Goal: Find specific page/section: Find specific page/section

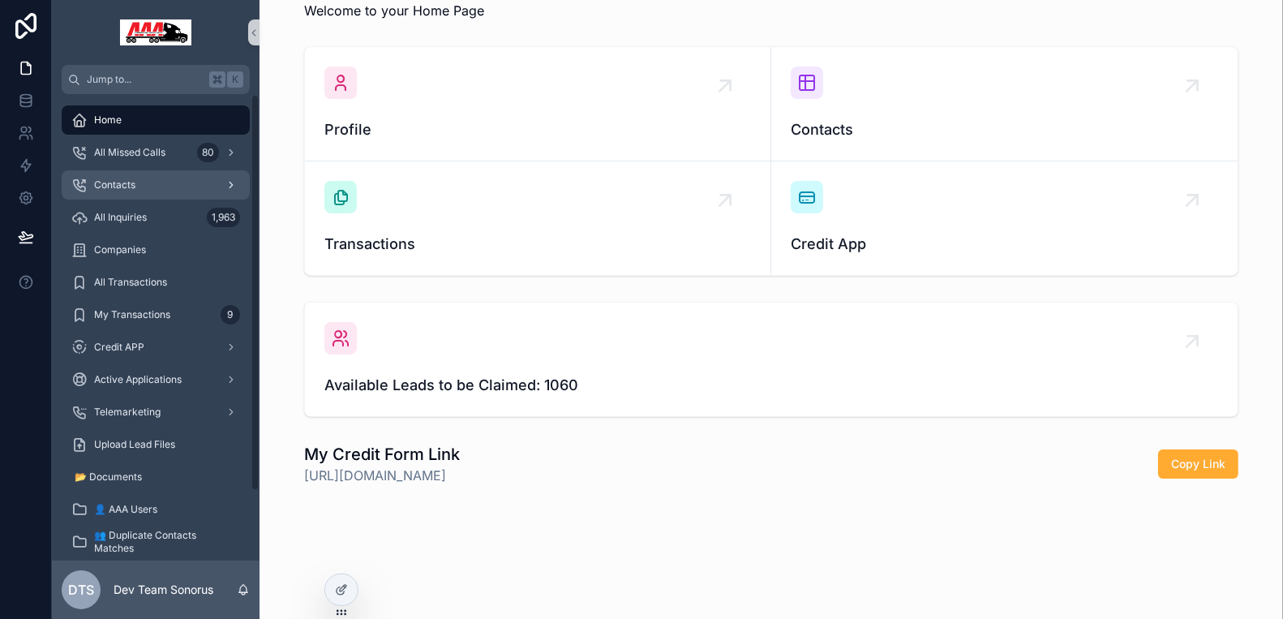
scroll to position [81, 0]
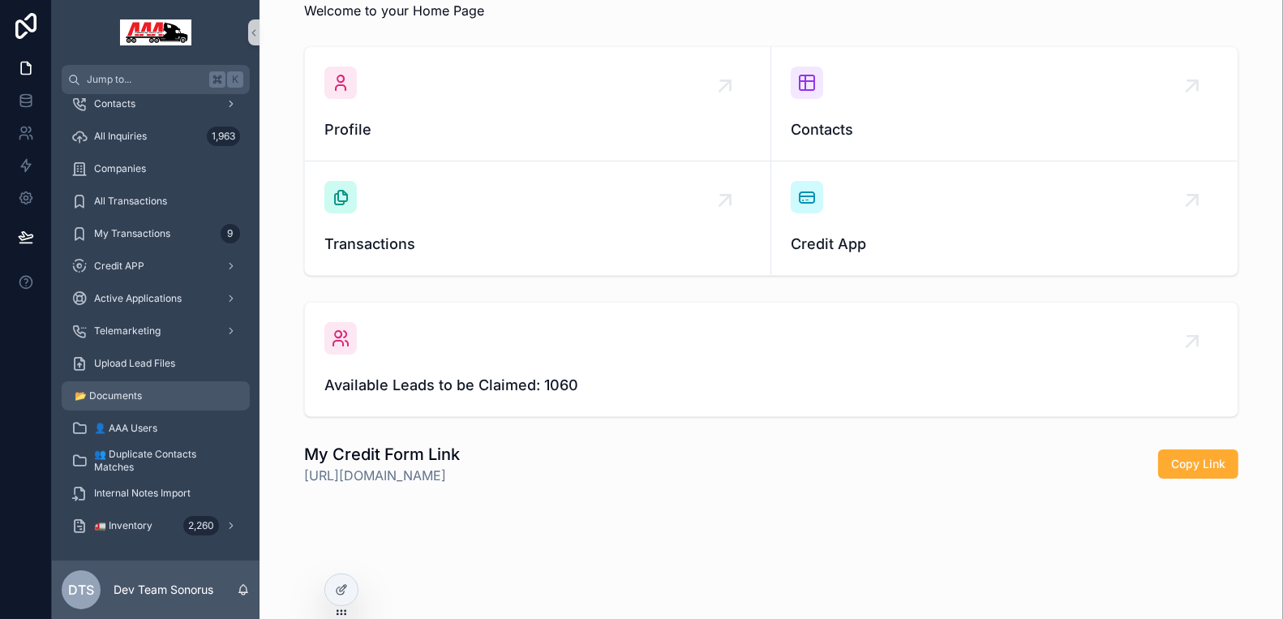
click at [159, 398] on div "📂 Documents" at bounding box center [155, 396] width 169 height 26
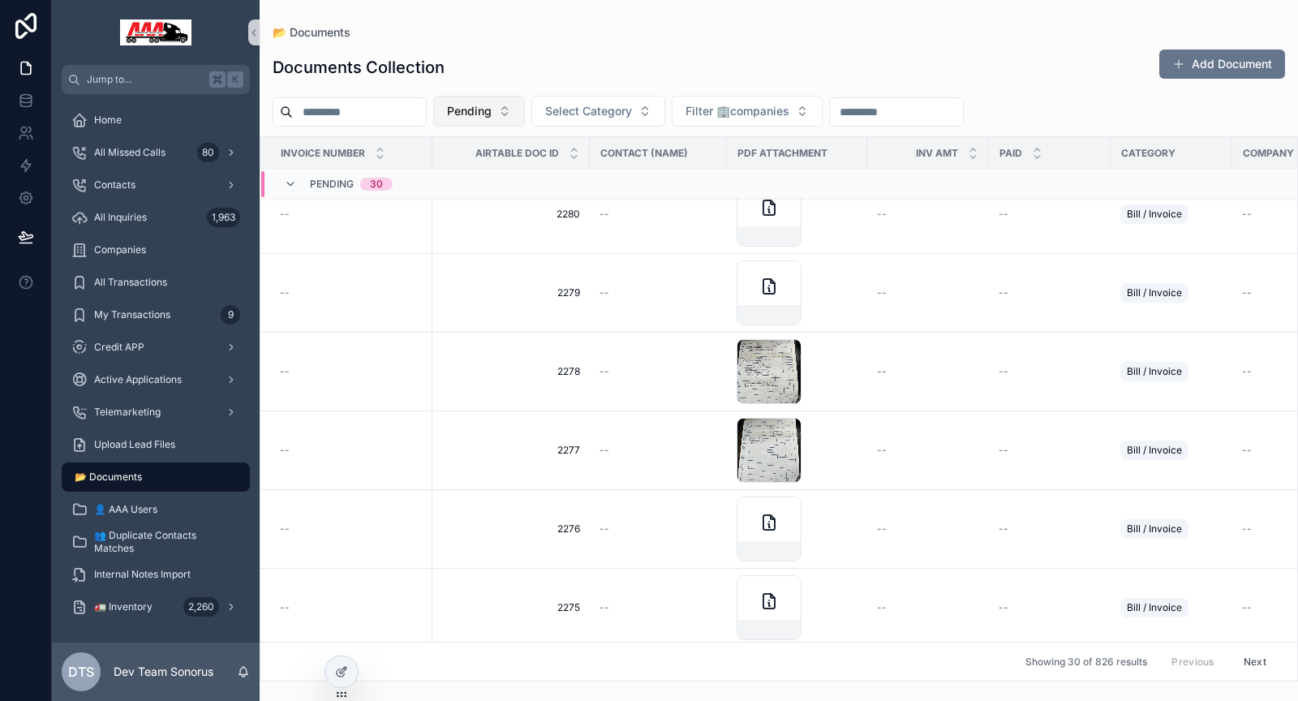
click at [525, 108] on button "Pending" at bounding box center [479, 111] width 92 height 31
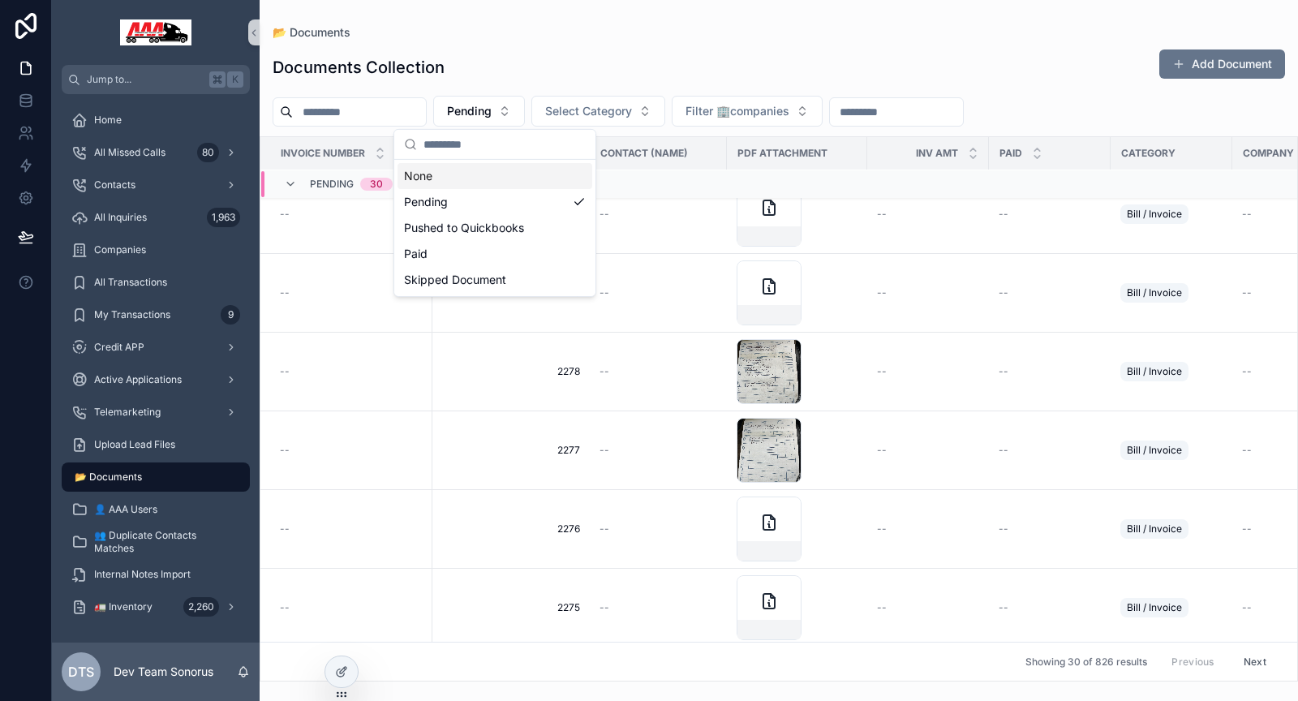
click at [621, 64] on div "Documents Collection Add Document" at bounding box center [779, 67] width 1012 height 37
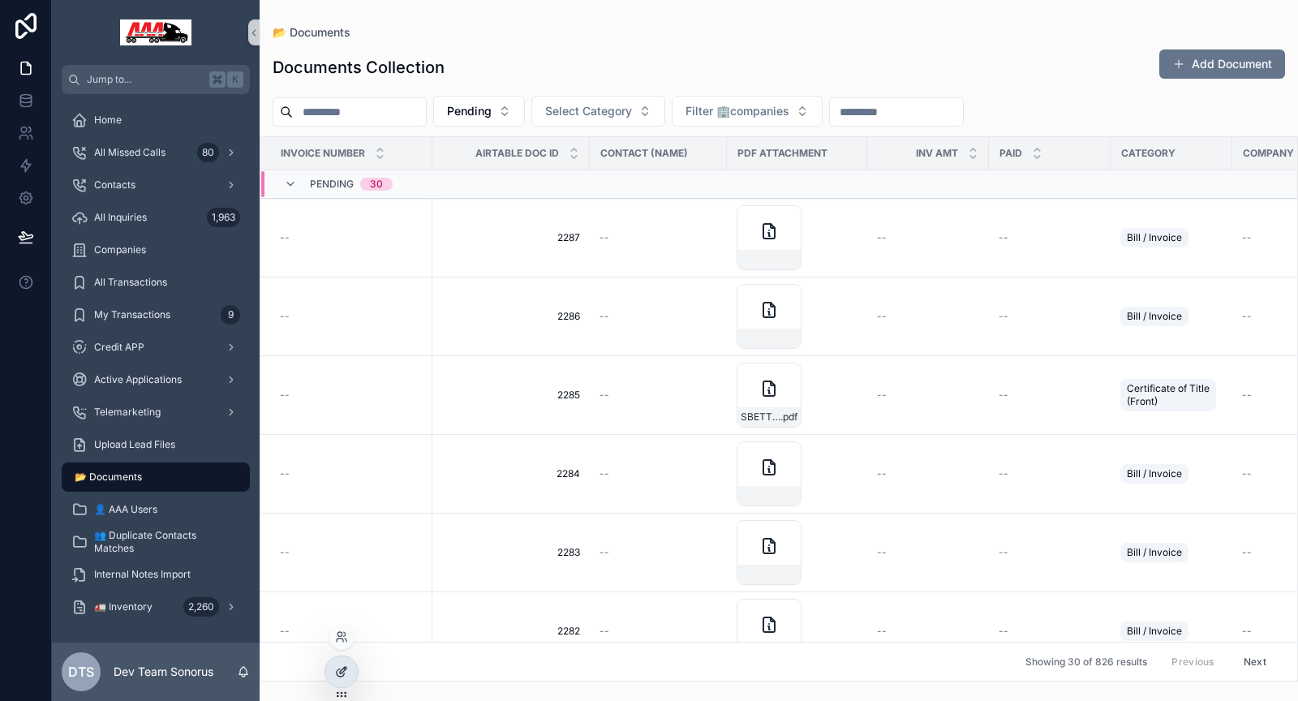
click at [338, 505] on icon at bounding box center [341, 671] width 13 height 13
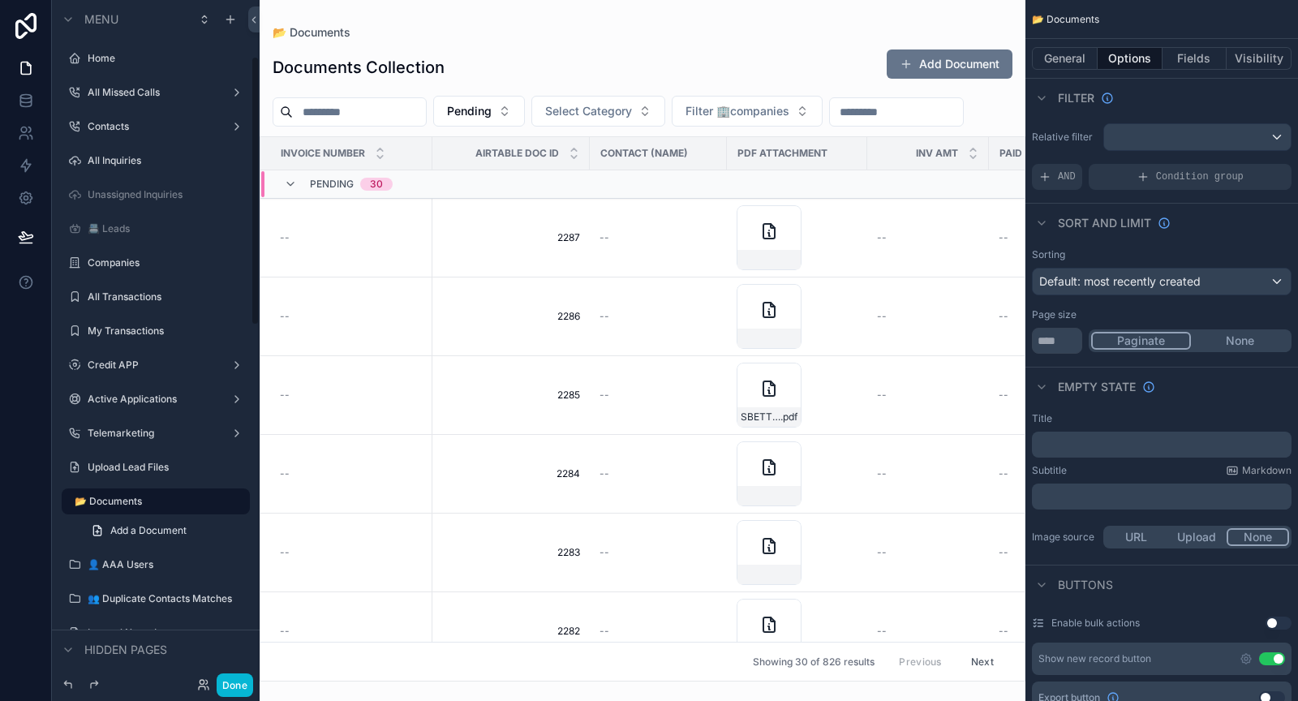
scroll to position [142, 0]
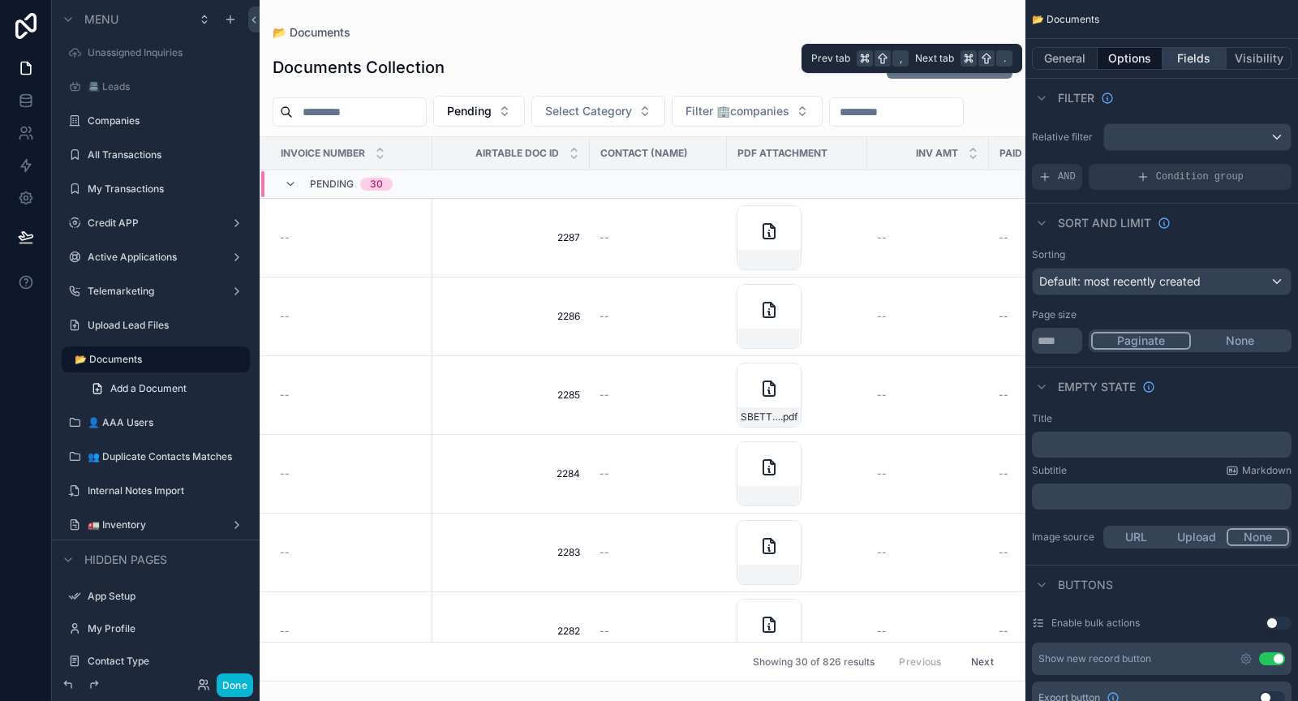
click at [1049, 59] on button "Fields" at bounding box center [1194, 58] width 65 height 23
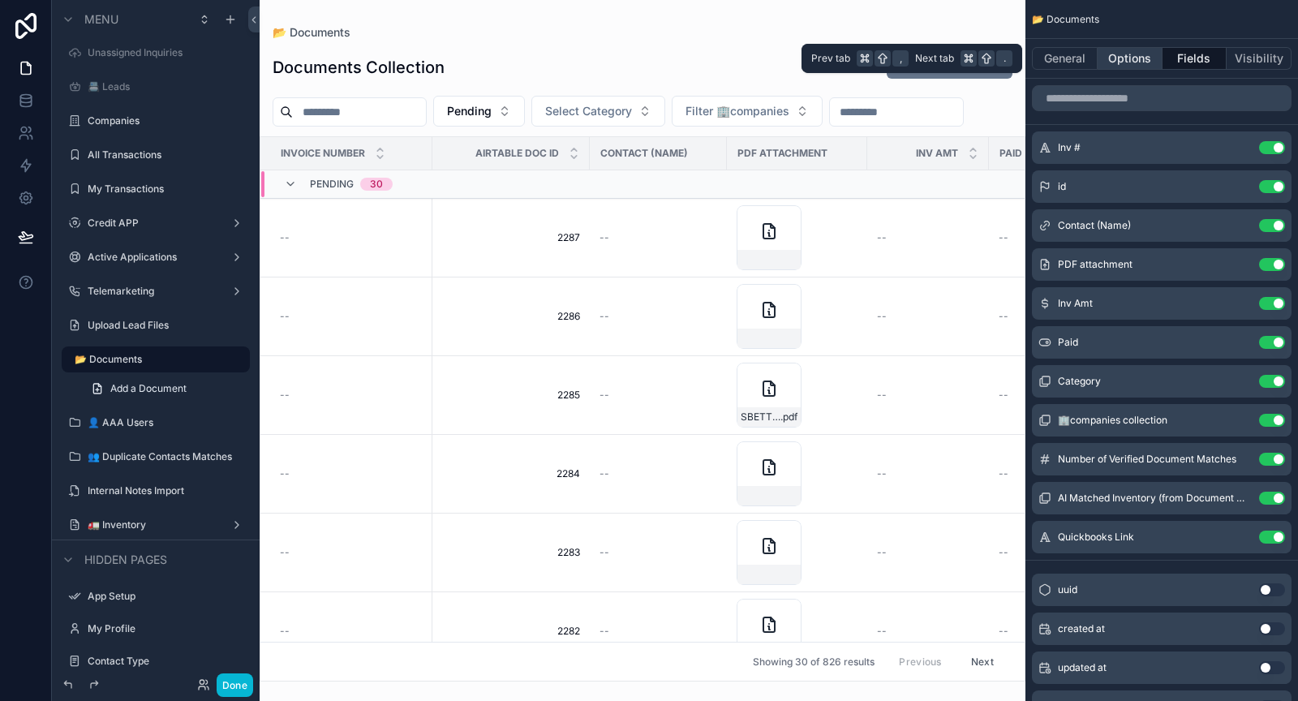
click at [1049, 57] on button "Options" at bounding box center [1130, 58] width 65 height 23
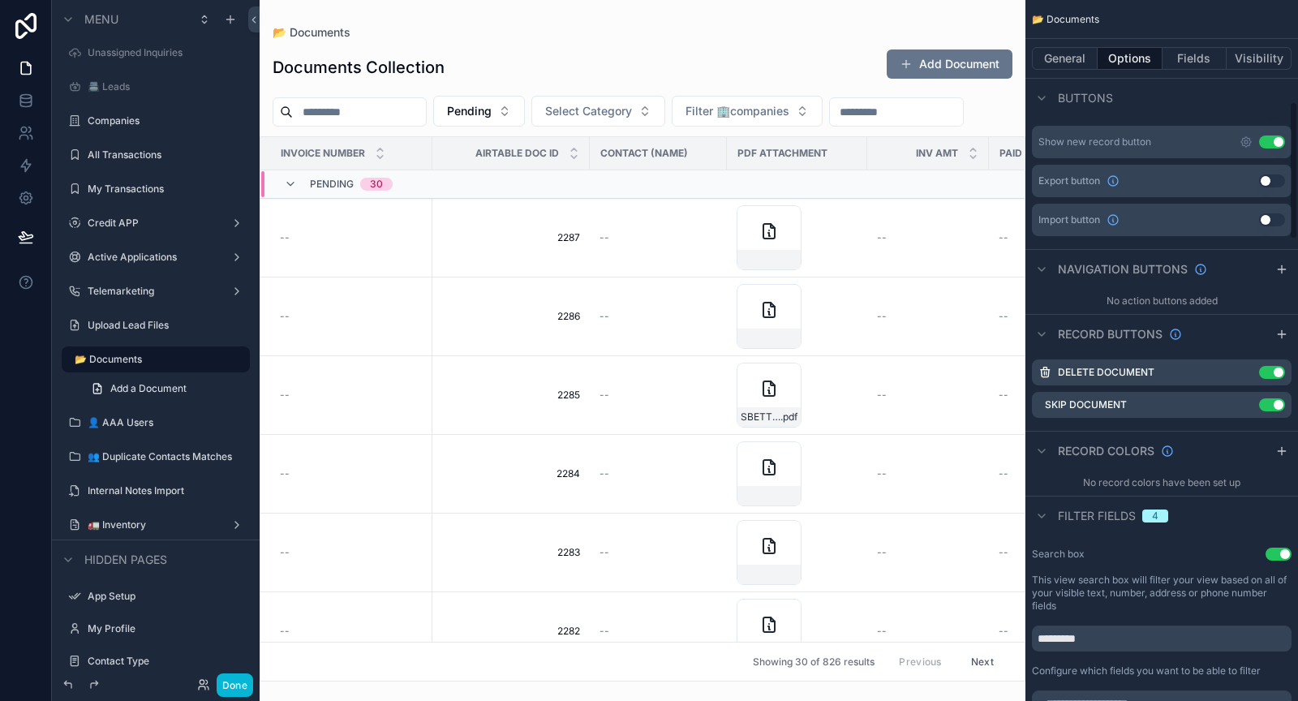
scroll to position [610, 0]
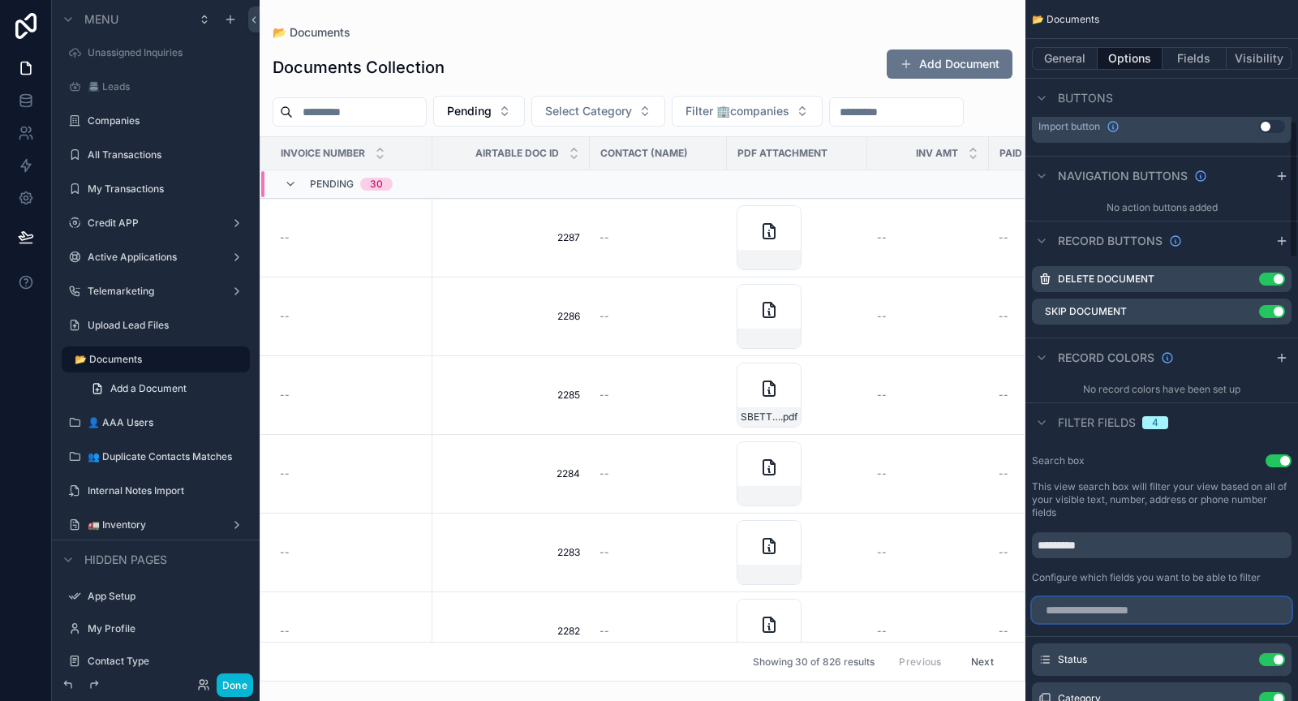
click at [1049, 505] on input "scrollable content" at bounding box center [1162, 610] width 260 height 26
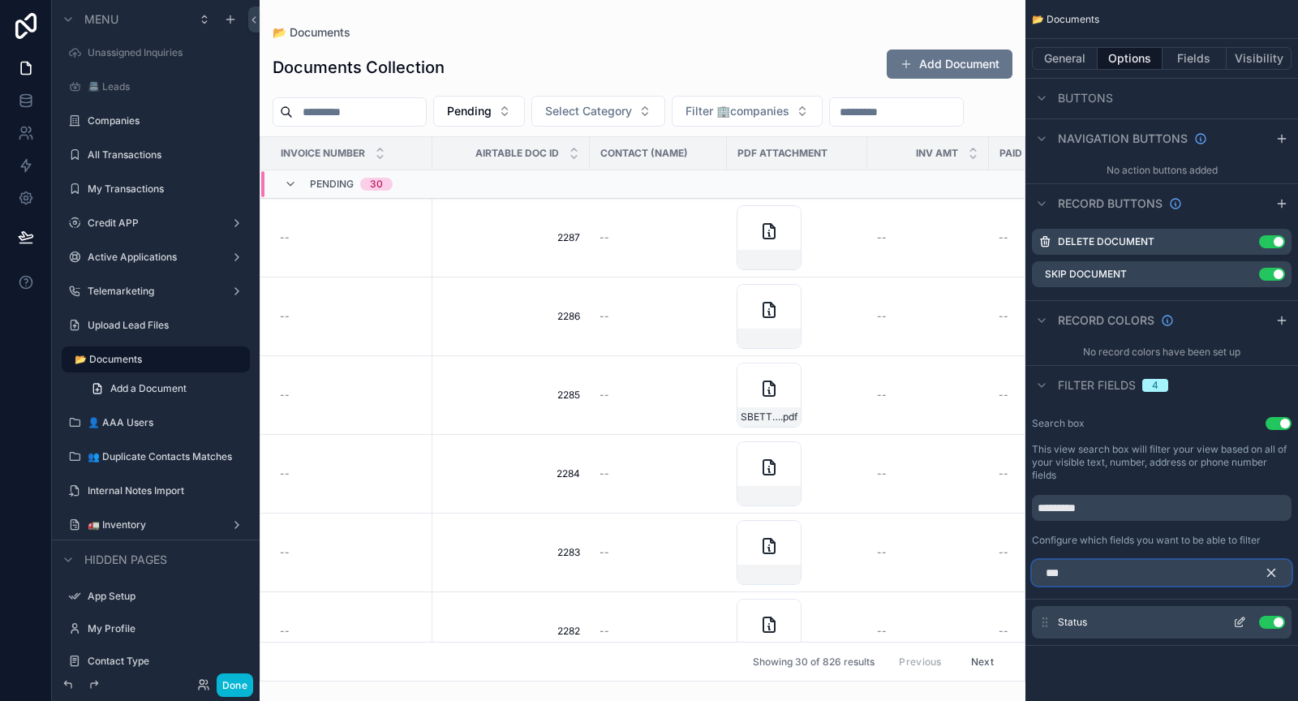
type input "***"
click at [1049, 505] on icon "scrollable content" at bounding box center [1239, 622] width 13 height 13
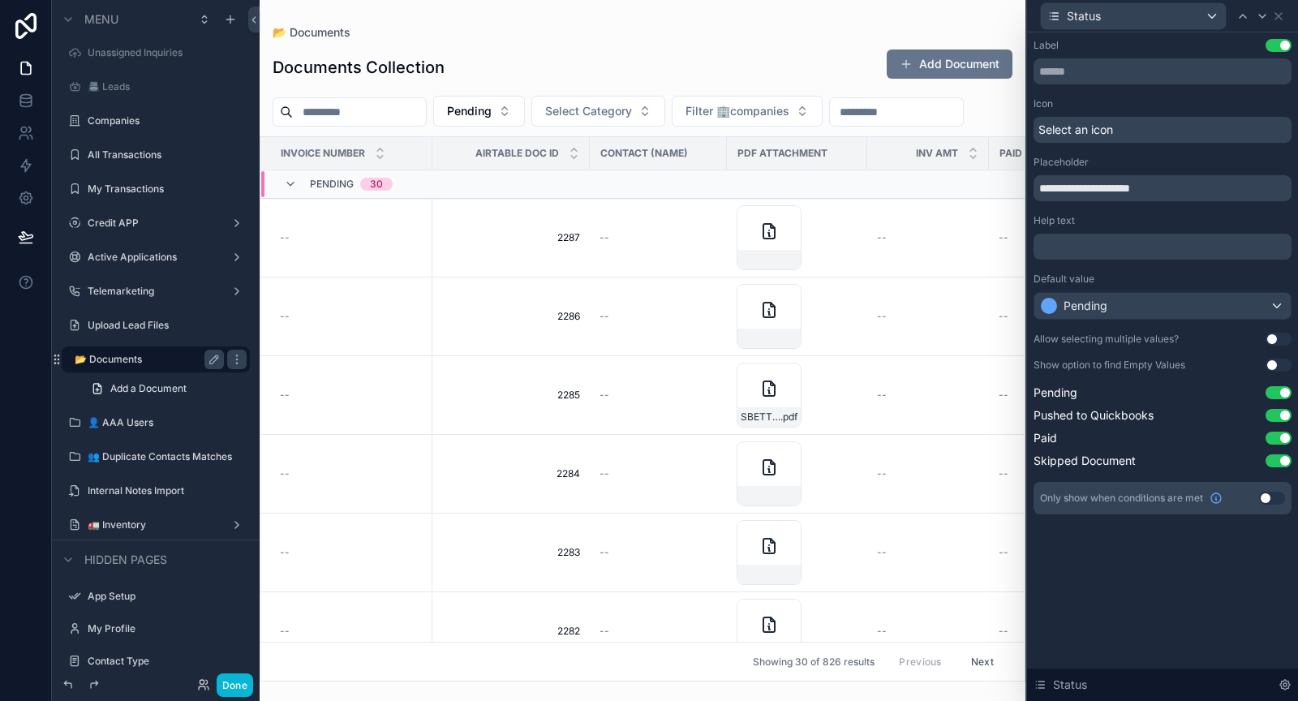
click at [114, 361] on label "📂 Documents" at bounding box center [146, 359] width 143 height 13
click at [496, 233] on div "scrollable content" at bounding box center [643, 350] width 766 height 701
click at [495, 237] on span "2287" at bounding box center [511, 237] width 138 height 13
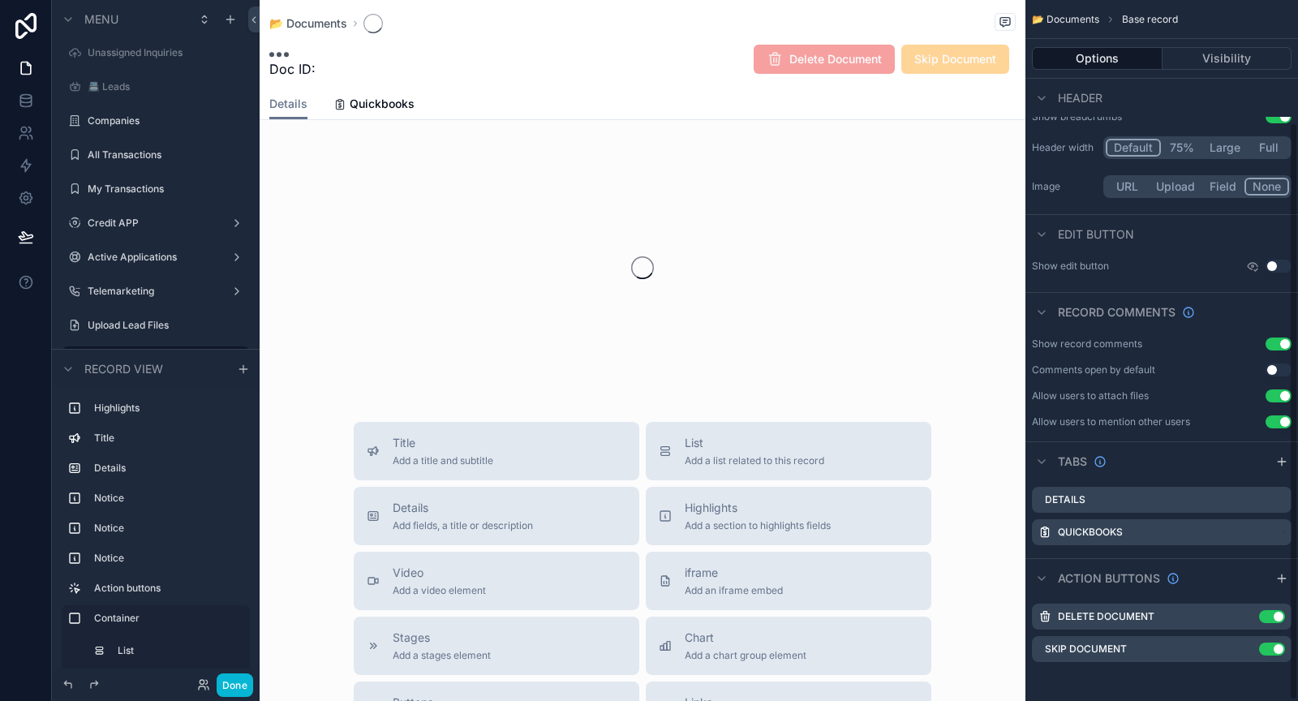
scroll to position [148, 0]
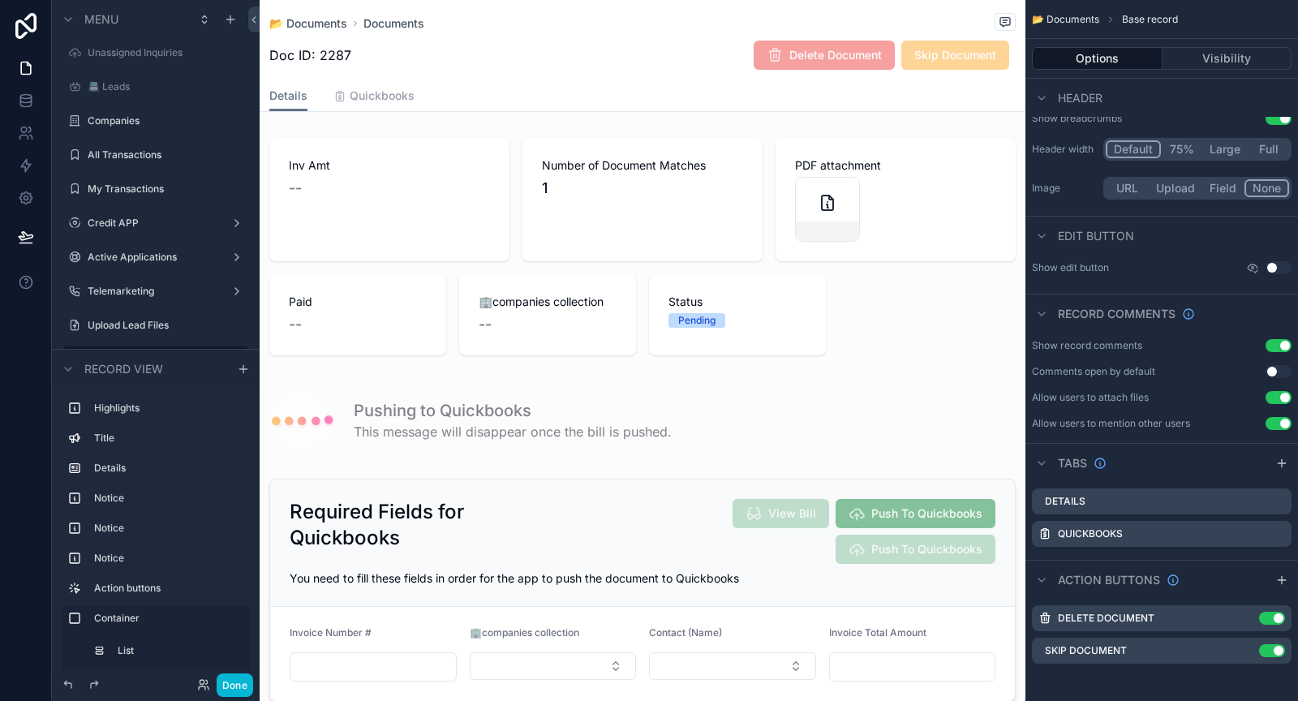
click at [362, 98] on span "Quickbooks" at bounding box center [382, 96] width 65 height 16
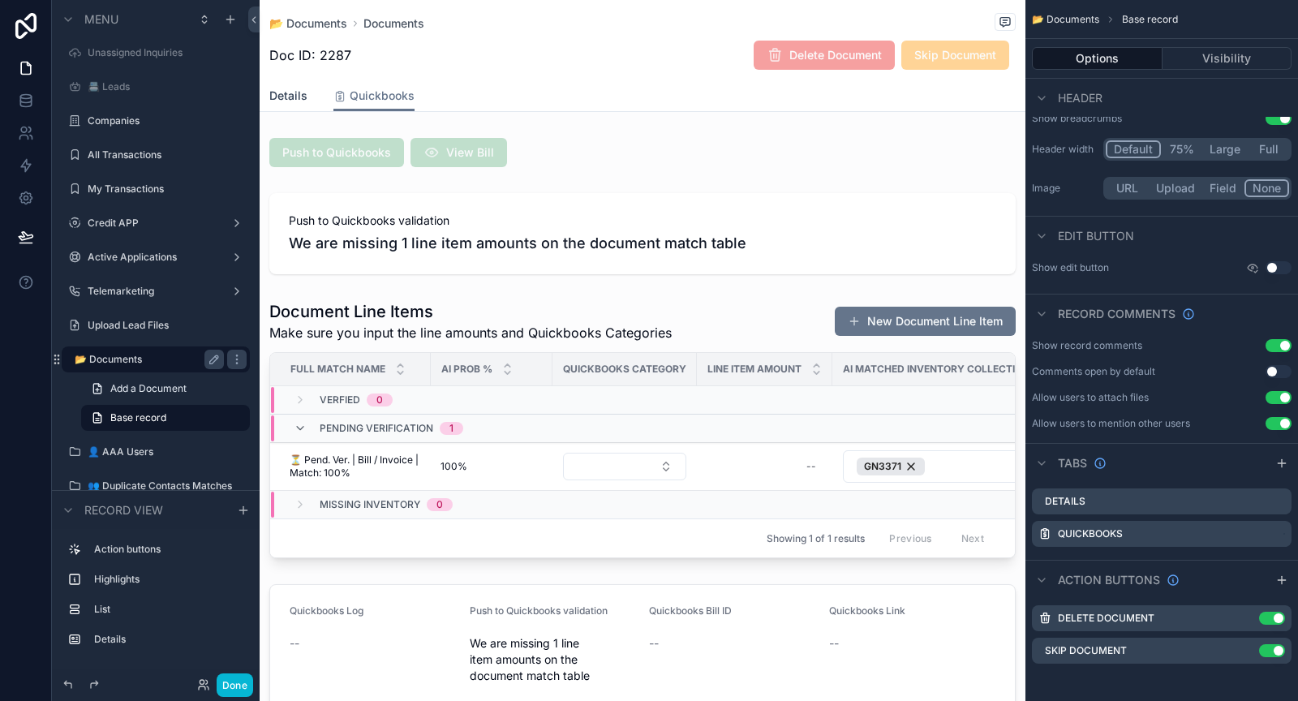
click at [283, 97] on span "Details" at bounding box center [288, 96] width 38 height 16
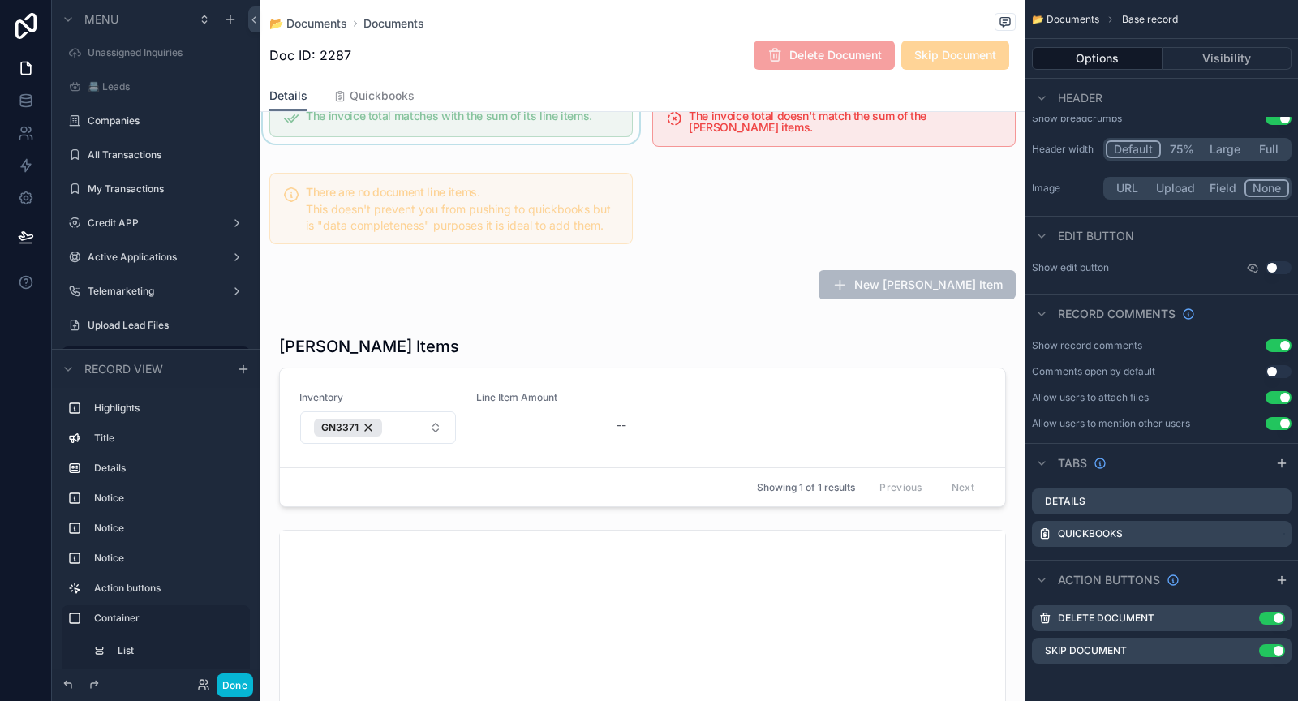
scroll to position [642, 0]
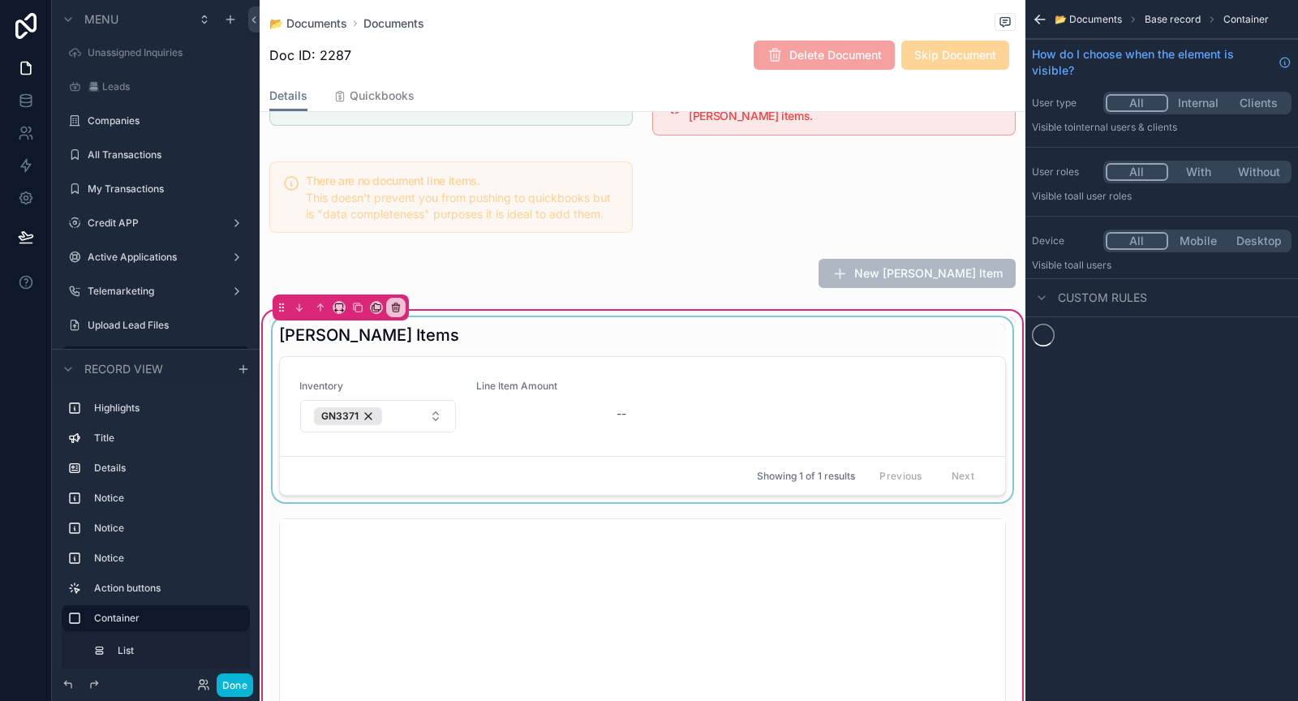
scroll to position [0, 0]
click at [934, 415] on div "scrollable content" at bounding box center [642, 409] width 746 height 185
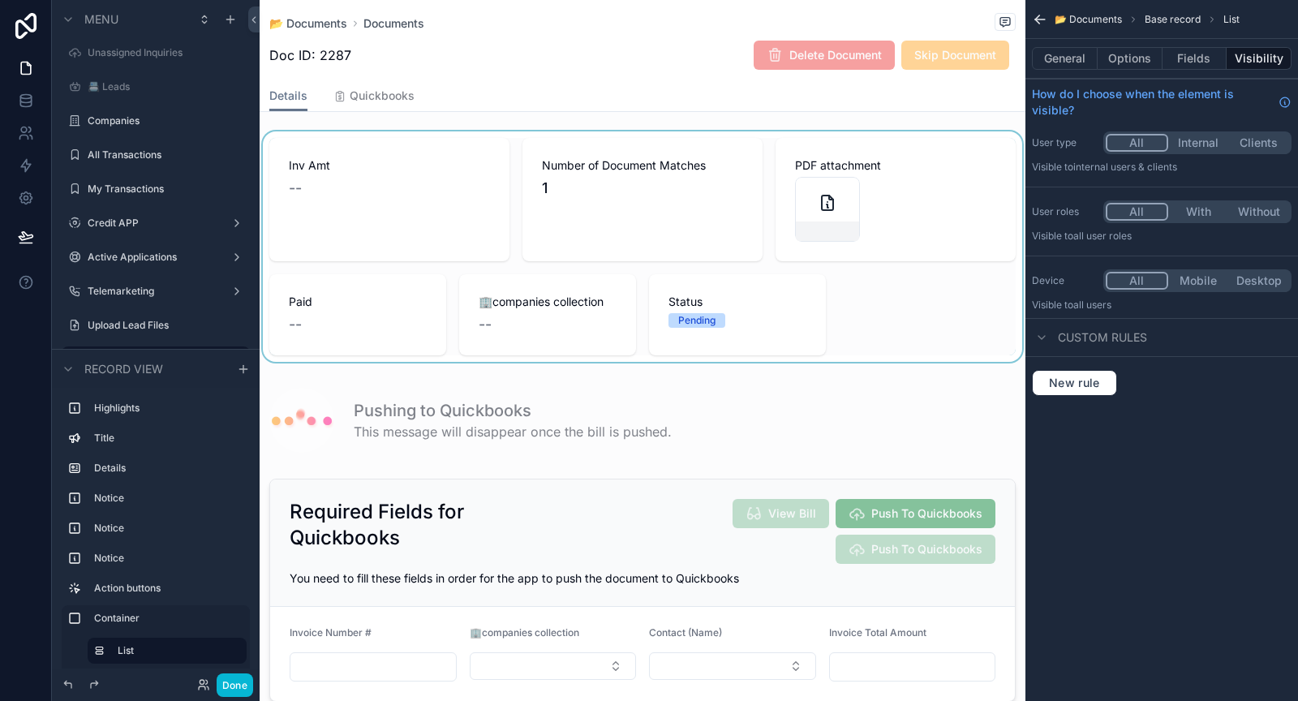
click at [874, 294] on div "scrollable content" at bounding box center [643, 246] width 766 height 230
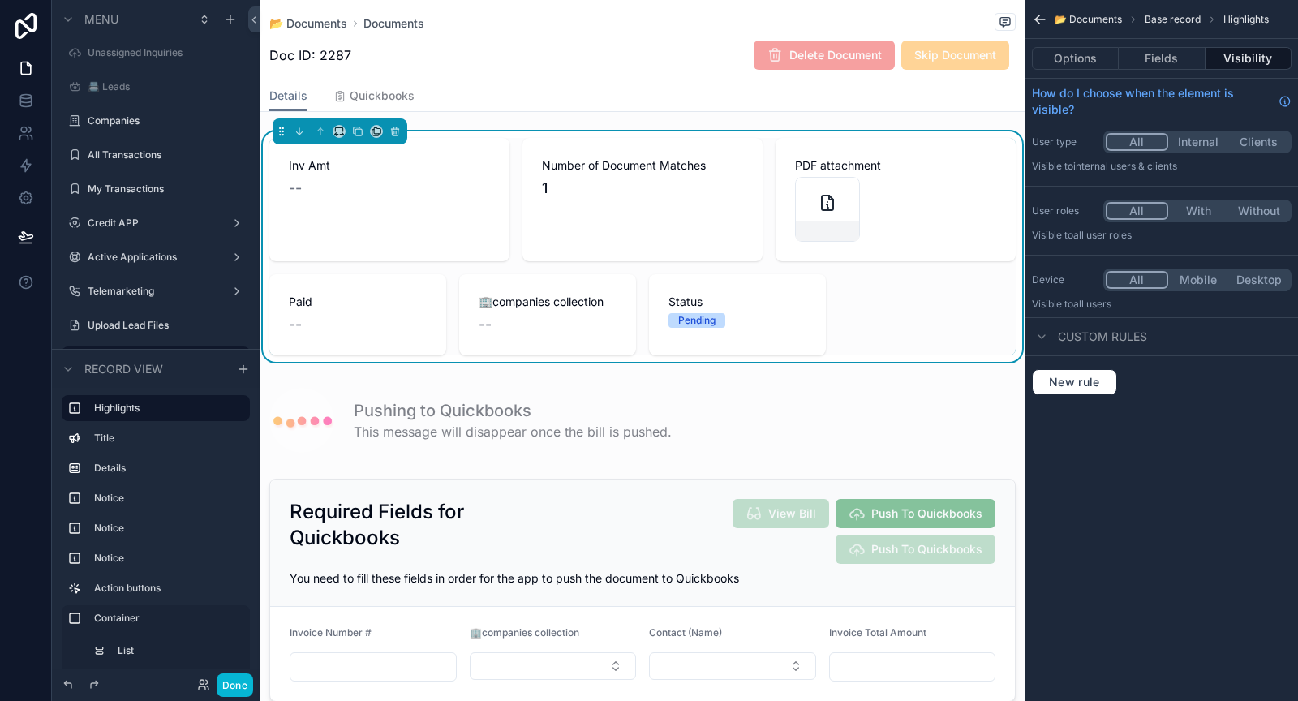
click at [1049, 71] on div "Options Fields Visibility" at bounding box center [1161, 58] width 273 height 39
click at [1049, 56] on button "Fields" at bounding box center [1162, 58] width 86 height 23
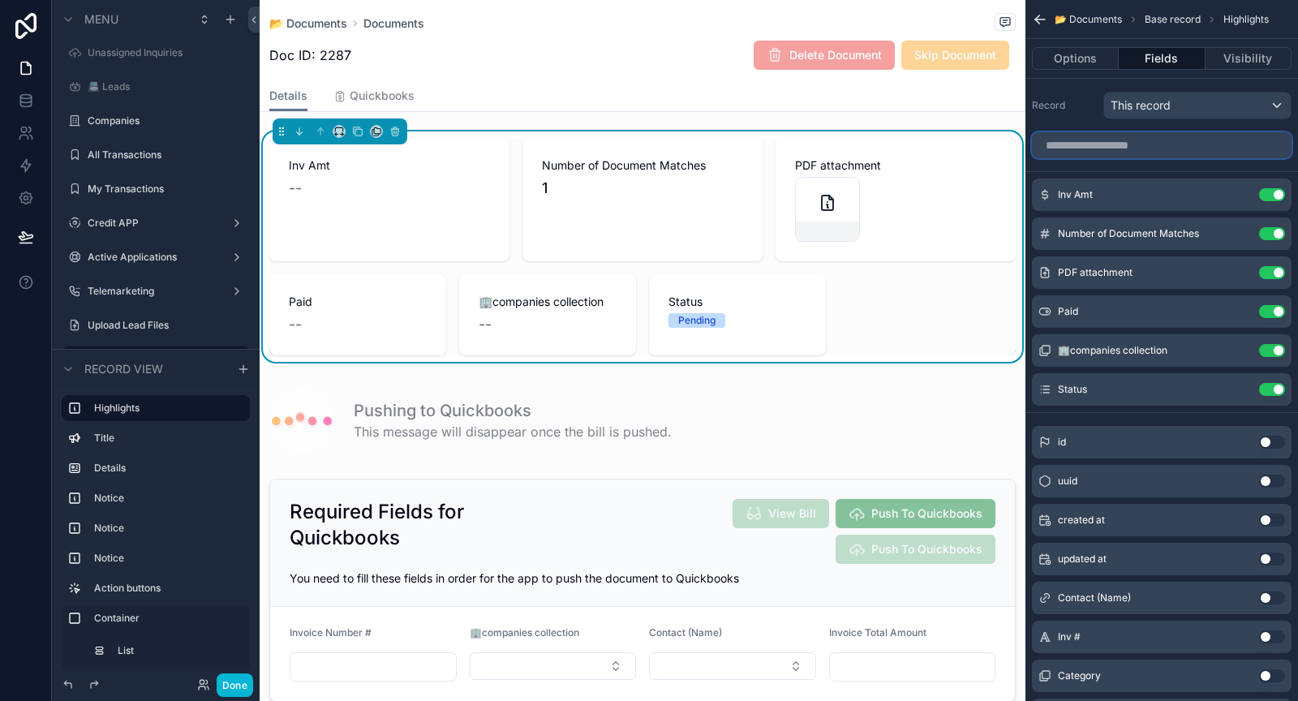
click at [1049, 155] on input "scrollable content" at bounding box center [1162, 145] width 260 height 26
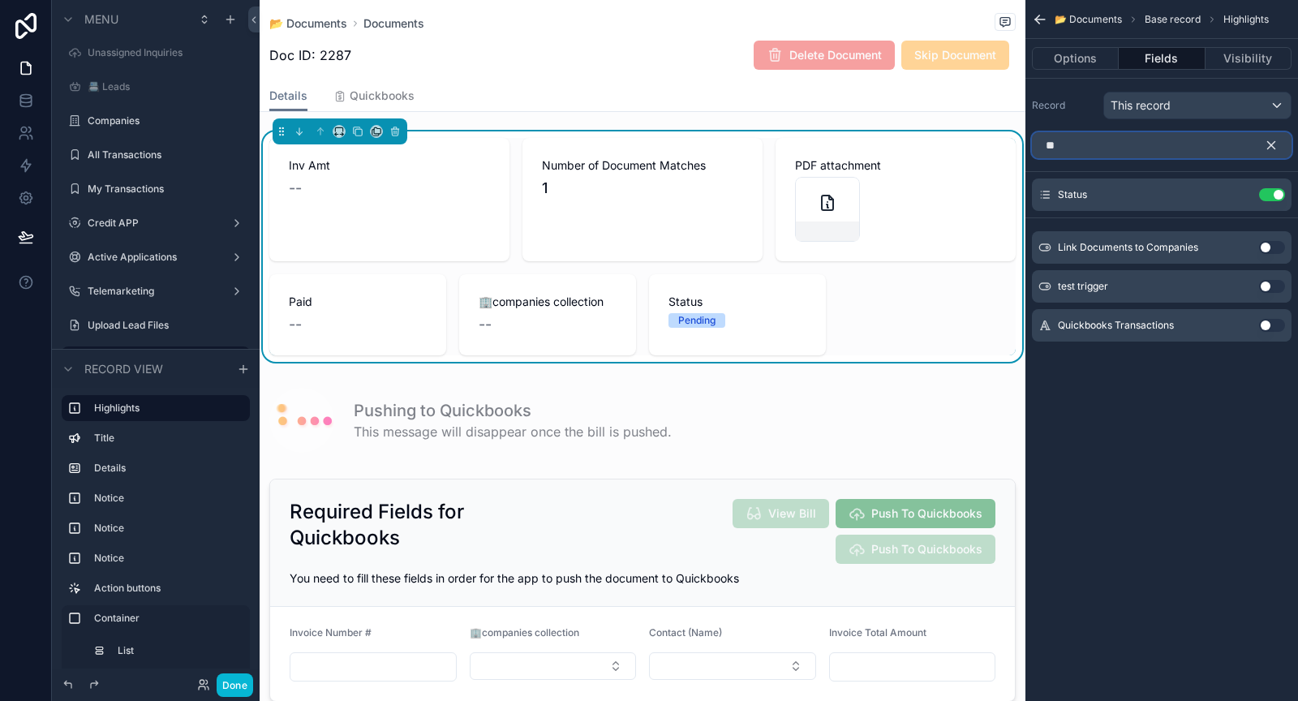
type input "**"
